Goal: Information Seeking & Learning: Check status

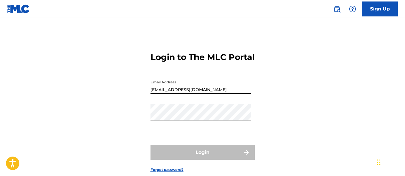
type input "[EMAIL_ADDRESS][DOMAIN_NAME]"
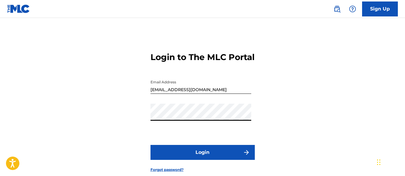
click at [203, 160] on button "Login" at bounding box center [203, 152] width 104 height 15
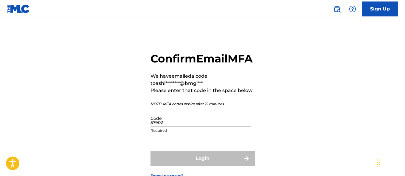
type input "579021"
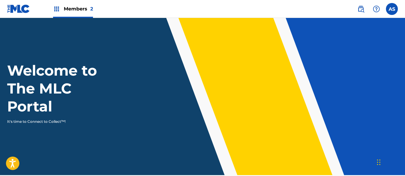
click at [57, 9] on img at bounding box center [56, 8] width 7 height 7
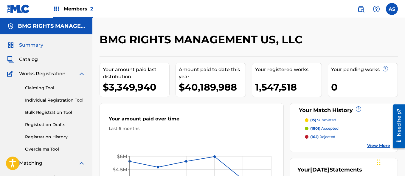
scroll to position [129, 0]
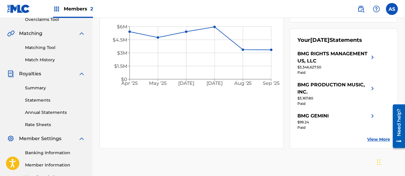
click at [55, 88] on link "Summary" at bounding box center [55, 88] width 60 height 6
